Goal: Check status: Check status

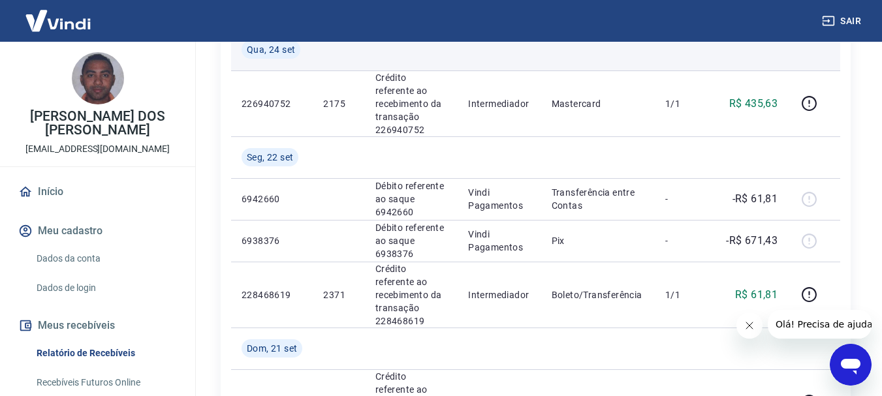
scroll to position [261, 0]
